Goal: Register for event/course

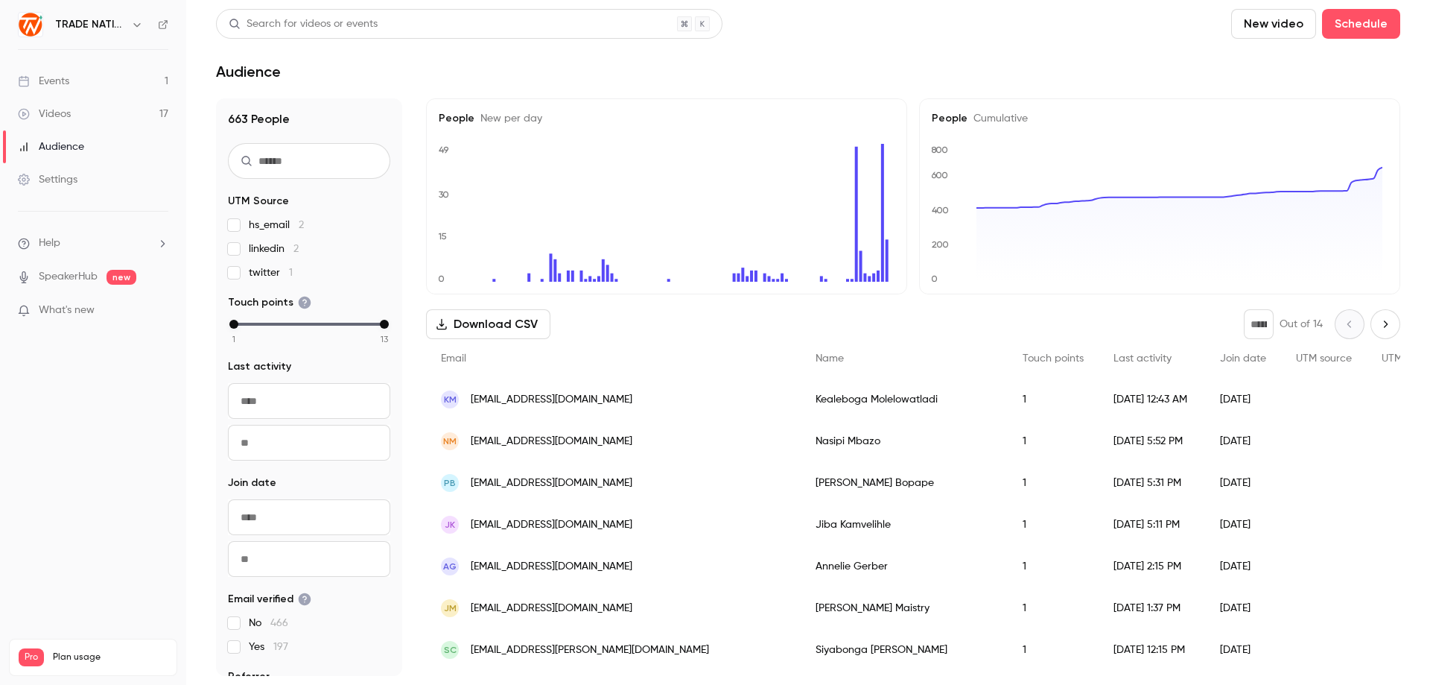
click at [106, 84] on link "Events 1" at bounding box center [93, 81] width 186 height 33
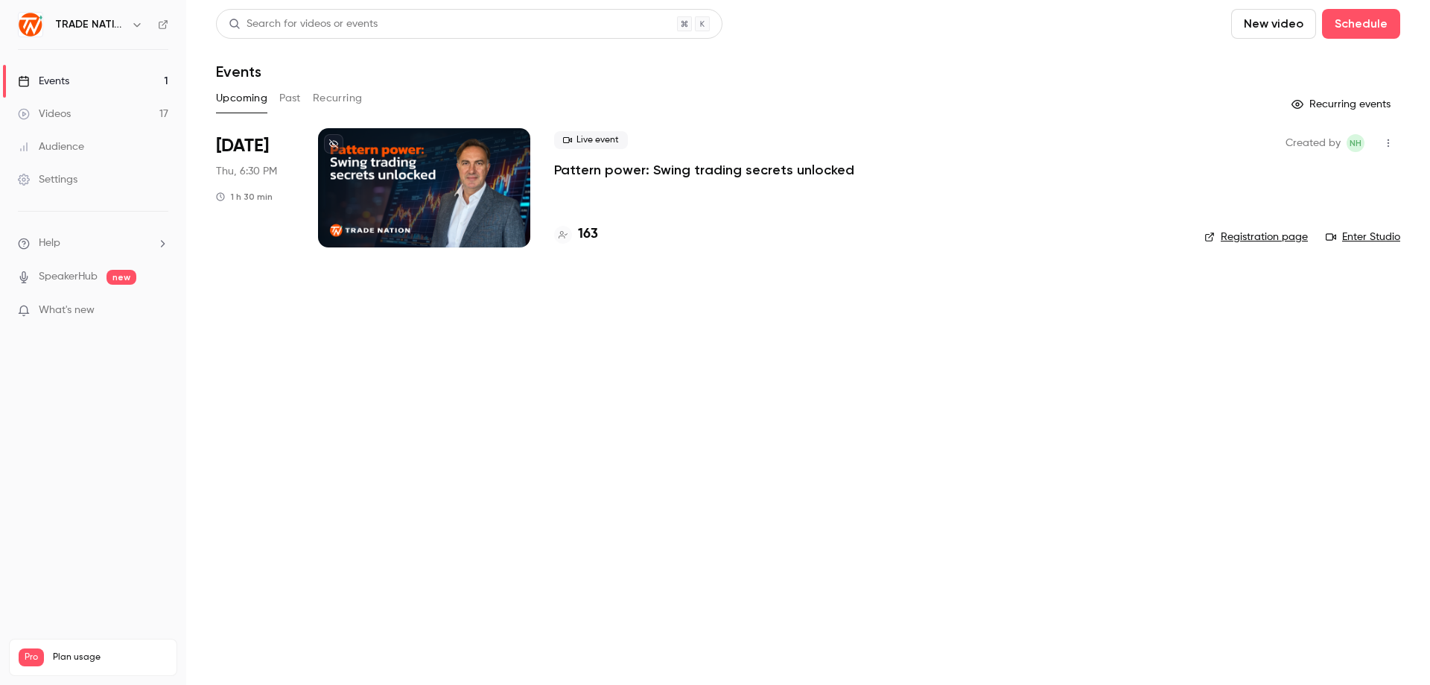
click at [1366, 236] on link "Enter Studio" at bounding box center [1363, 236] width 74 height 15
drag, startPoint x: 544, startPoint y: 166, endPoint x: 858, endPoint y: 174, distance: 314.5
click at [858, 174] on li "[DATE] Thu, 6:30 PM 1 h 30 min Live event Pattern power: Swing trading secrets …" at bounding box center [808, 196] width 1184 height 137
copy p "Pattern power: Swing trading secrets unlocked"
click at [423, 398] on main "Search for videos or events New video Schedule Events Upcoming Past Recurring R…" at bounding box center [808, 342] width 1244 height 685
